Goal: Task Accomplishment & Management: Use online tool/utility

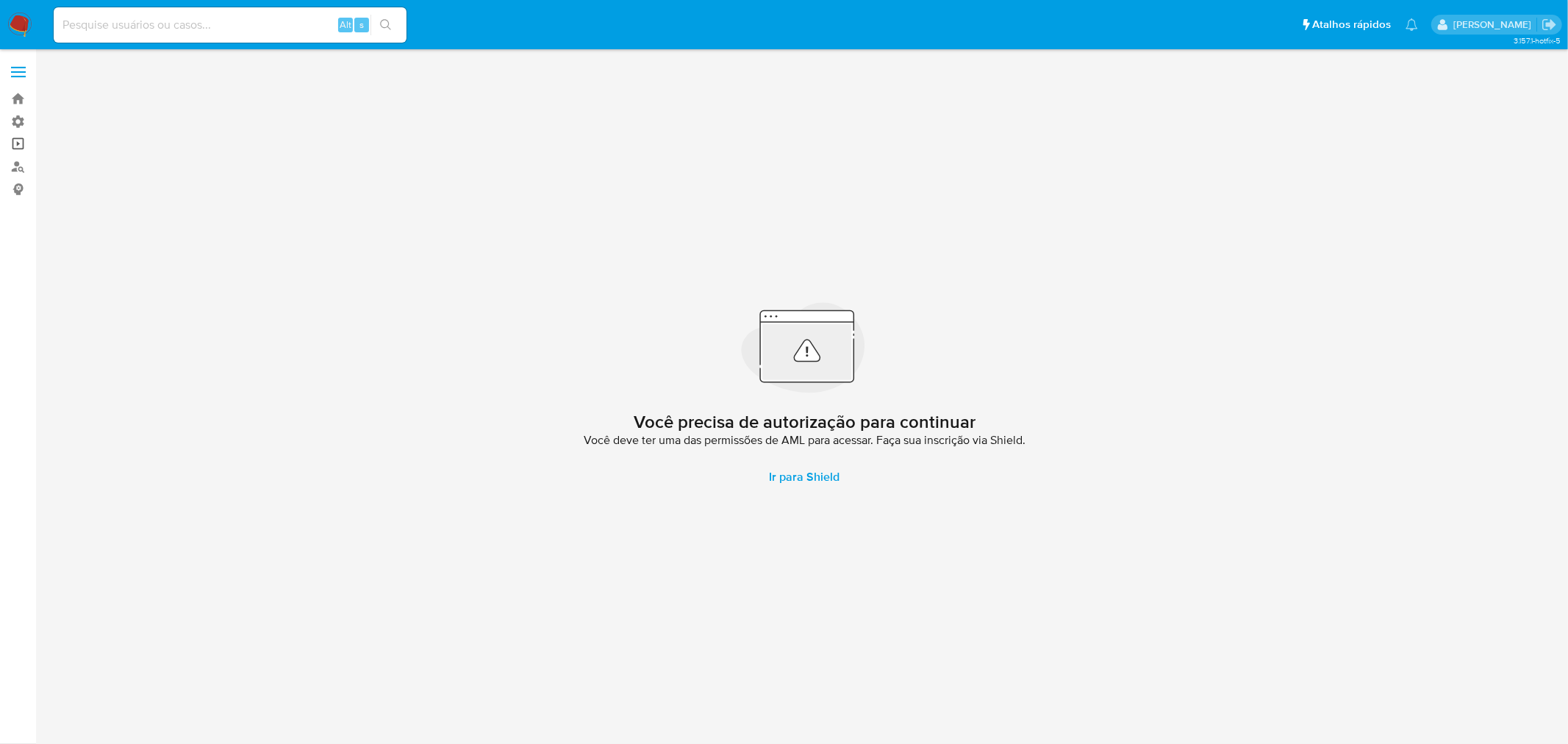
click at [13, 144] on link "Operações em massa" at bounding box center [87, 144] width 175 height 23
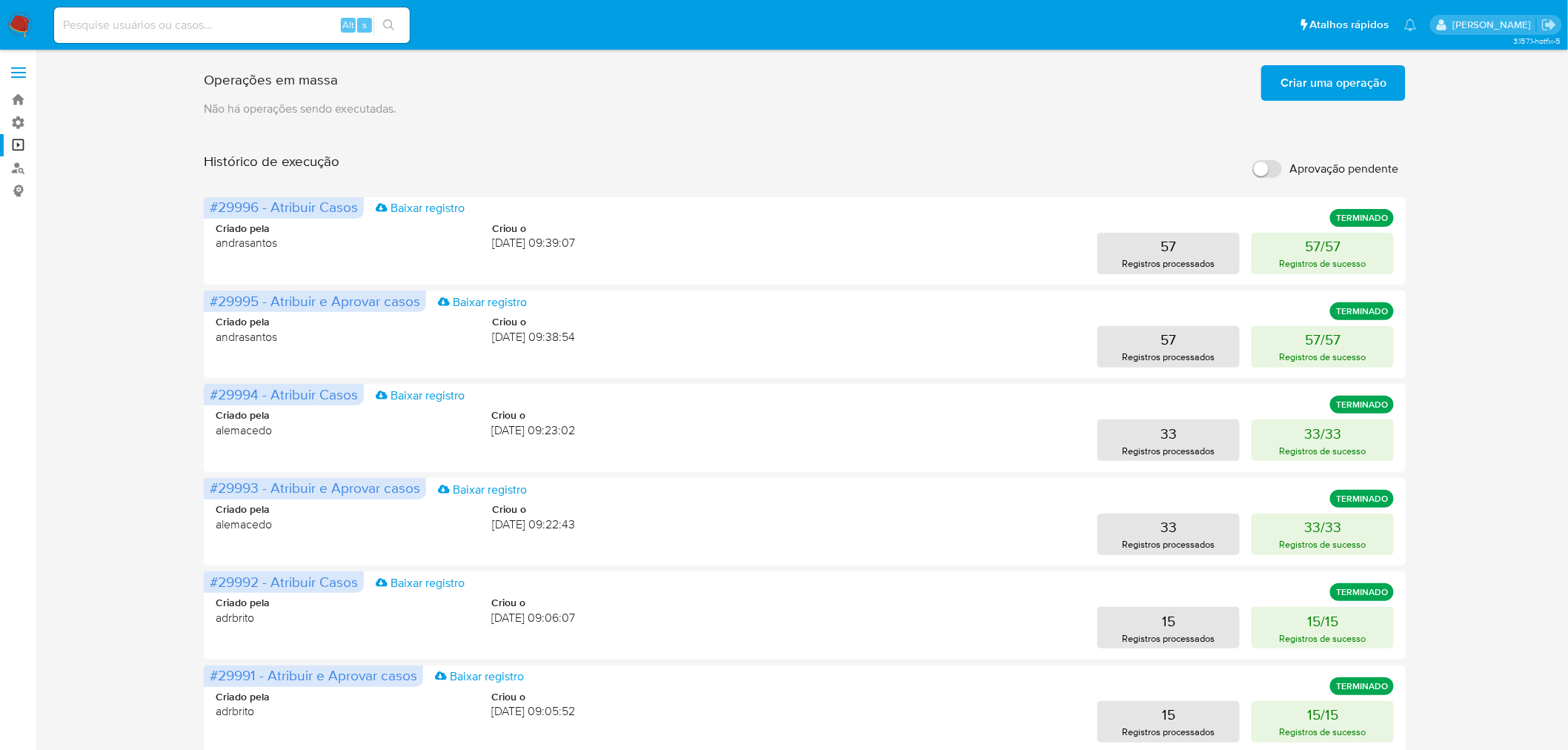
click at [1317, 87] on span "Criar uma operação" at bounding box center [1333, 83] width 106 height 33
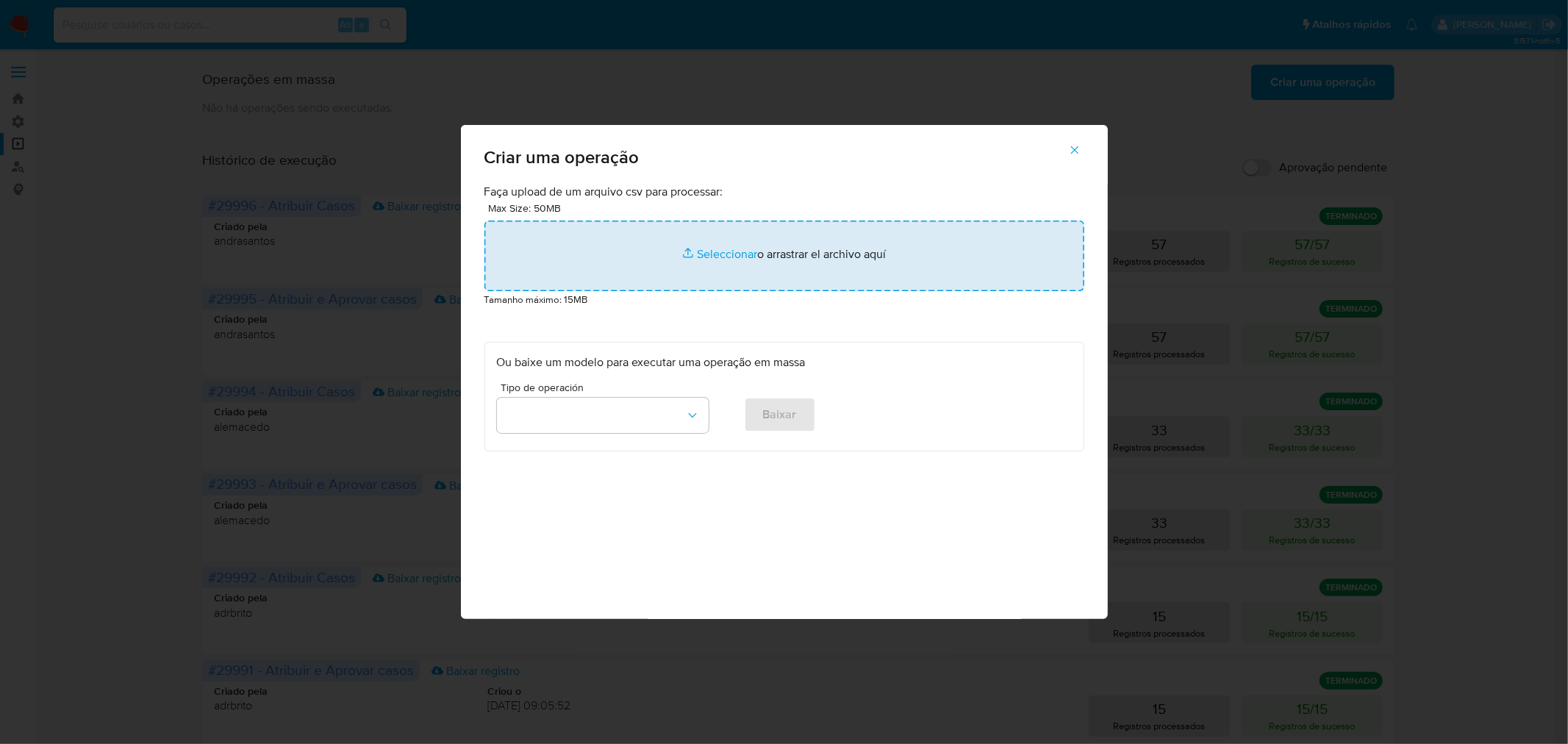
click at [889, 267] on input "file" at bounding box center [784, 256] width 599 height 71
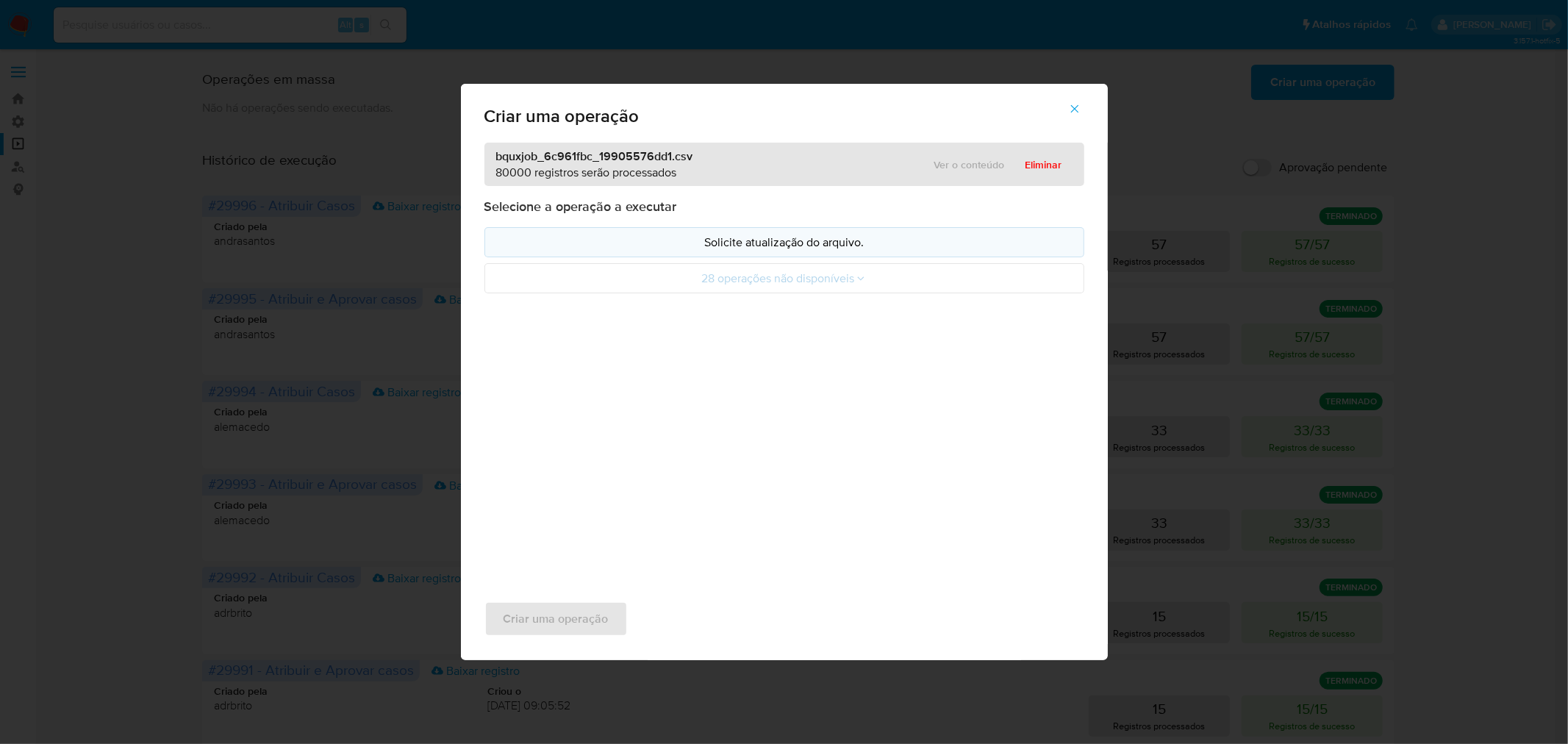
click at [813, 241] on p "Solicite atualização do arquivo." at bounding box center [784, 242] width 575 height 17
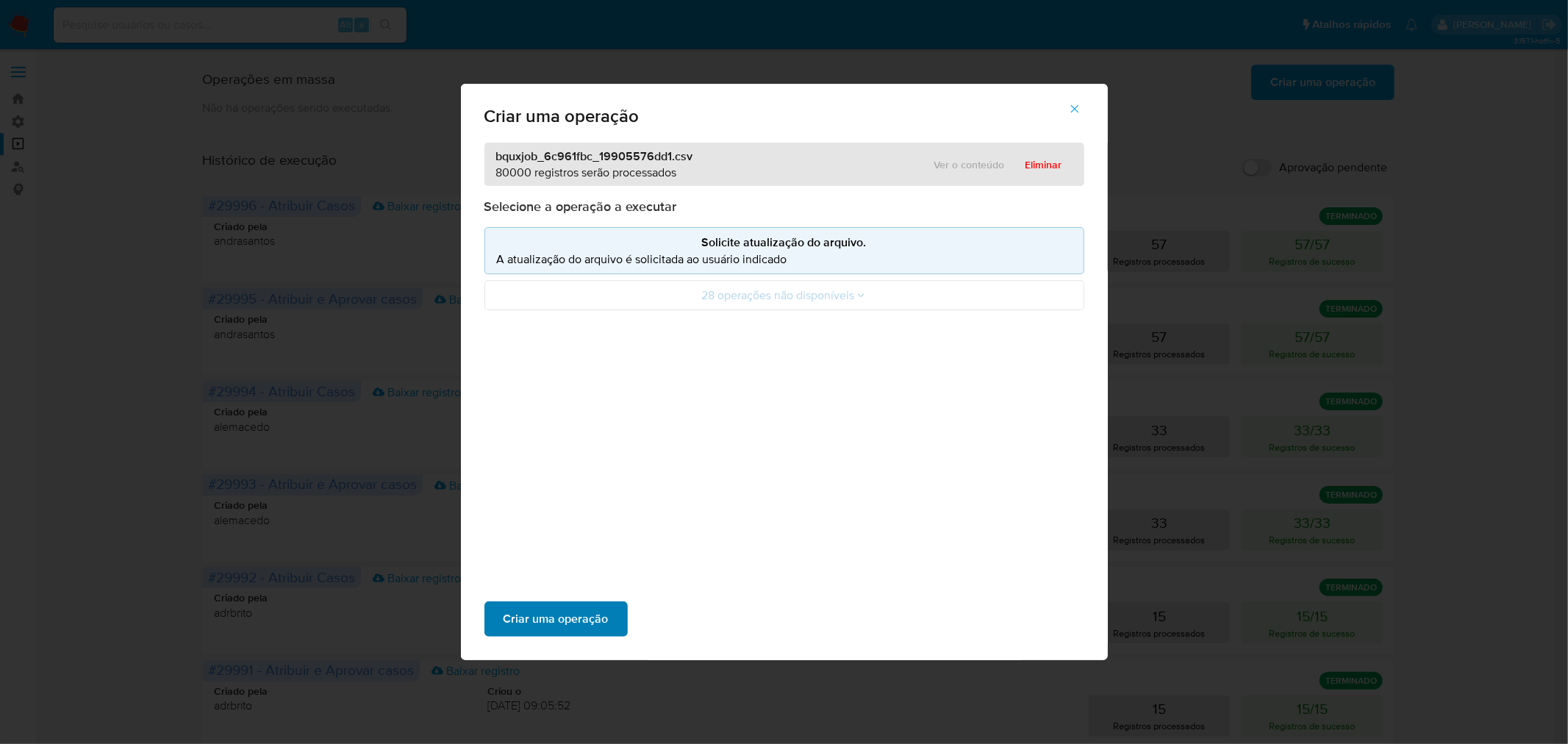
click at [560, 620] on span "Criar uma operação" at bounding box center [556, 619] width 105 height 33
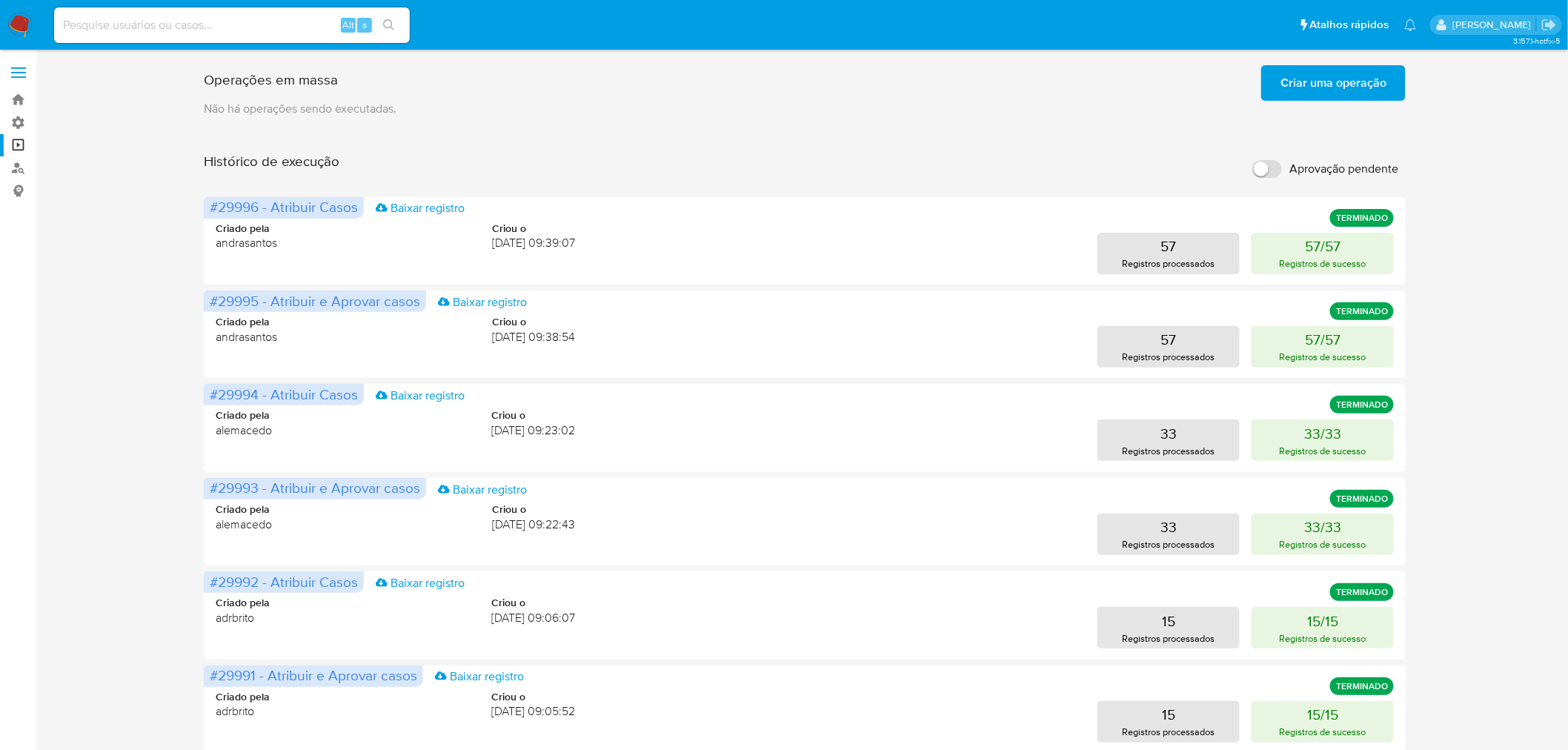
click at [1396, 75] on button "Criar uma operação" at bounding box center [1333, 83] width 145 height 36
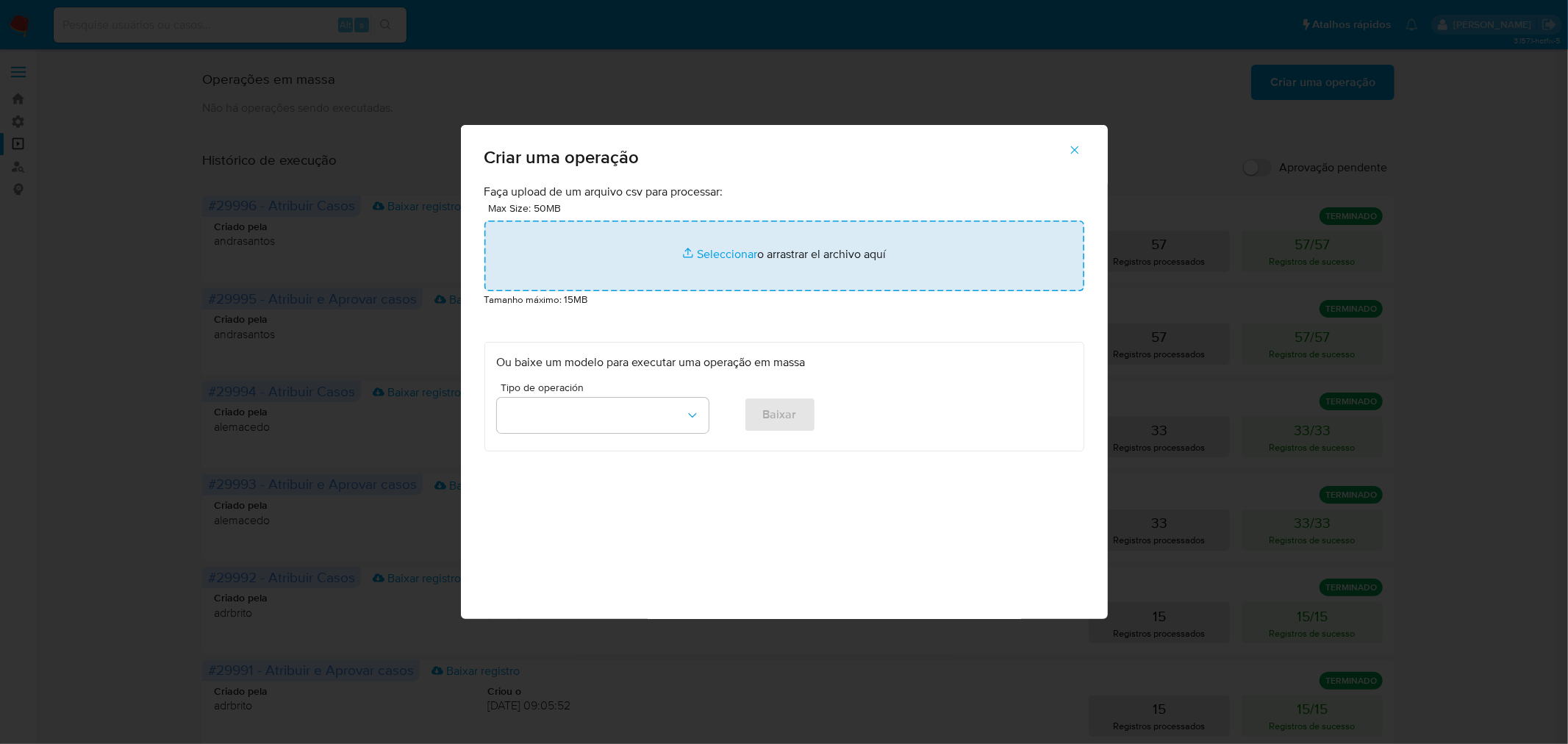
click at [780, 248] on input "file" at bounding box center [784, 256] width 599 height 71
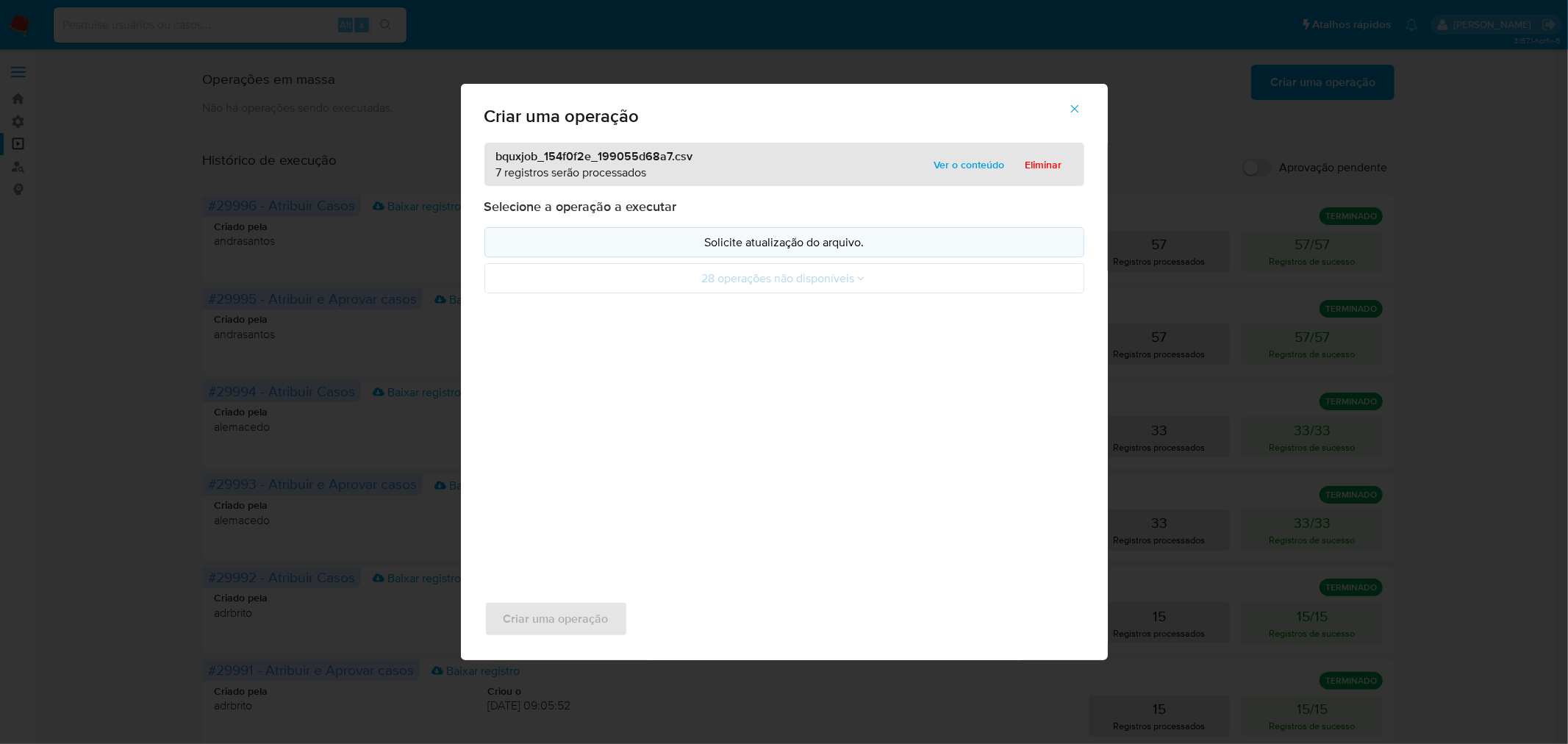
drag, startPoint x: 780, startPoint y: 248, endPoint x: 752, endPoint y: 239, distance: 29.4
click at [752, 239] on p "Solicite atualização do arquivo." at bounding box center [784, 242] width 575 height 17
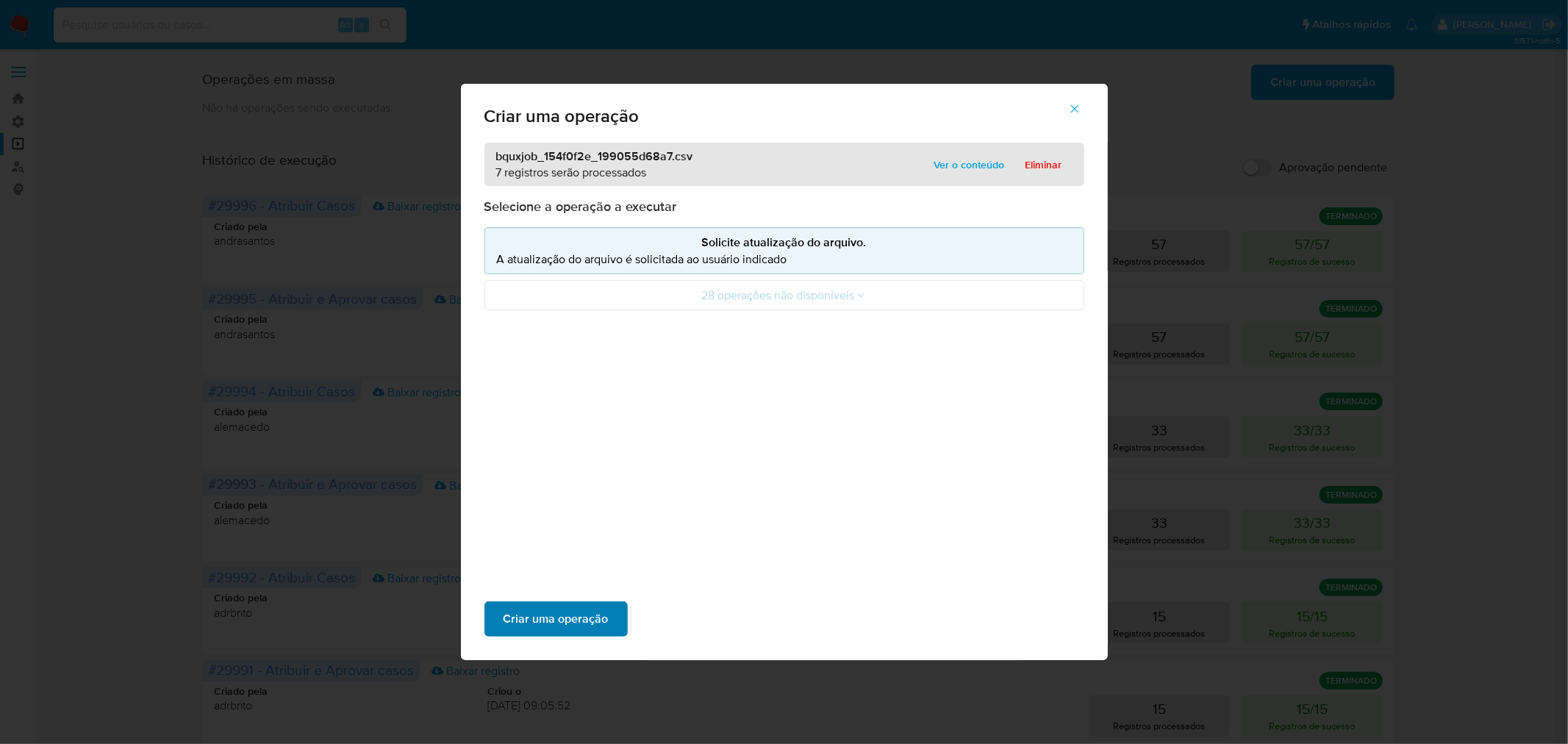
click at [534, 615] on span "Criar uma operação" at bounding box center [556, 619] width 105 height 33
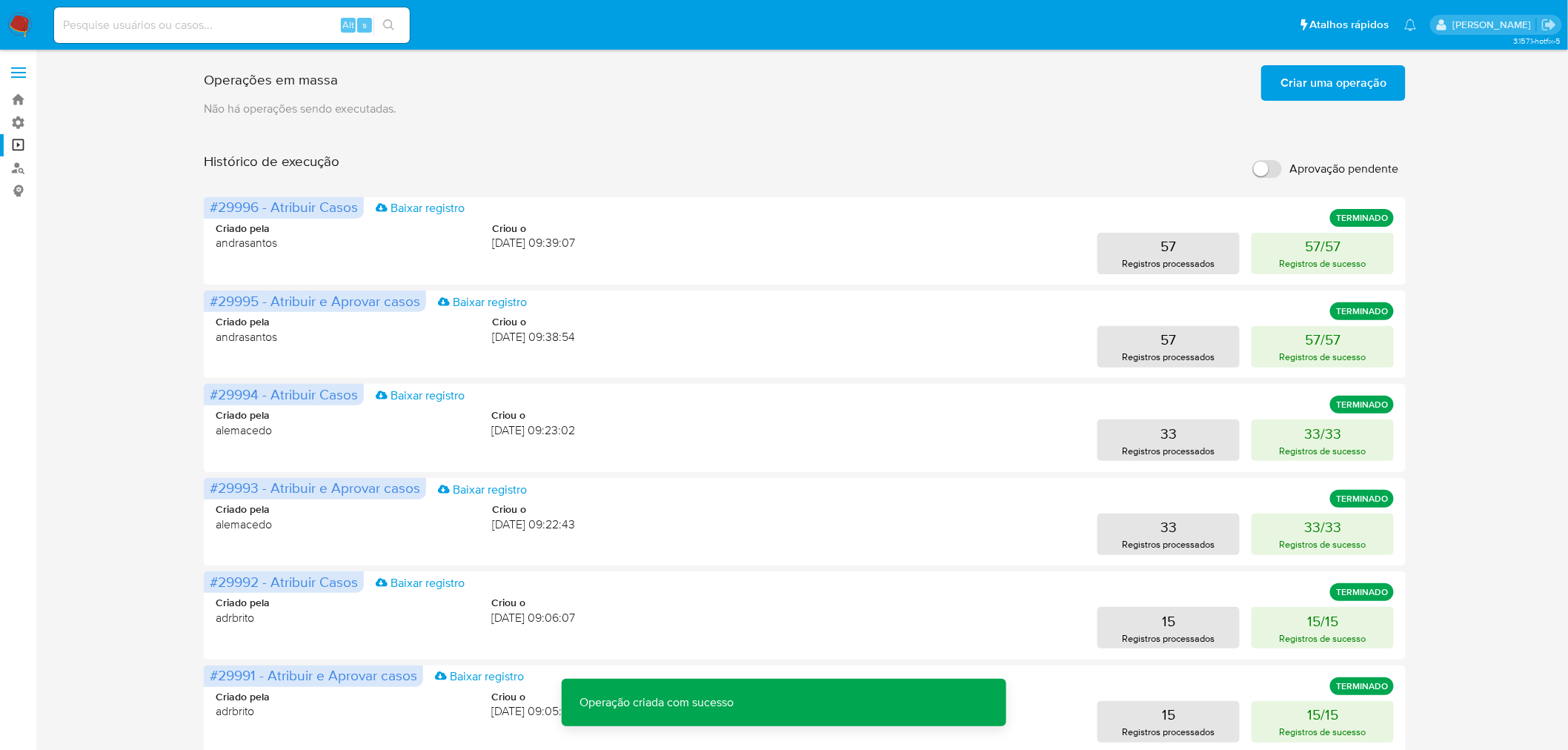
click at [1269, 162] on input "Aprovação pendente" at bounding box center [1266, 169] width 30 height 17
checkbox input "true"
